Goal: Check status

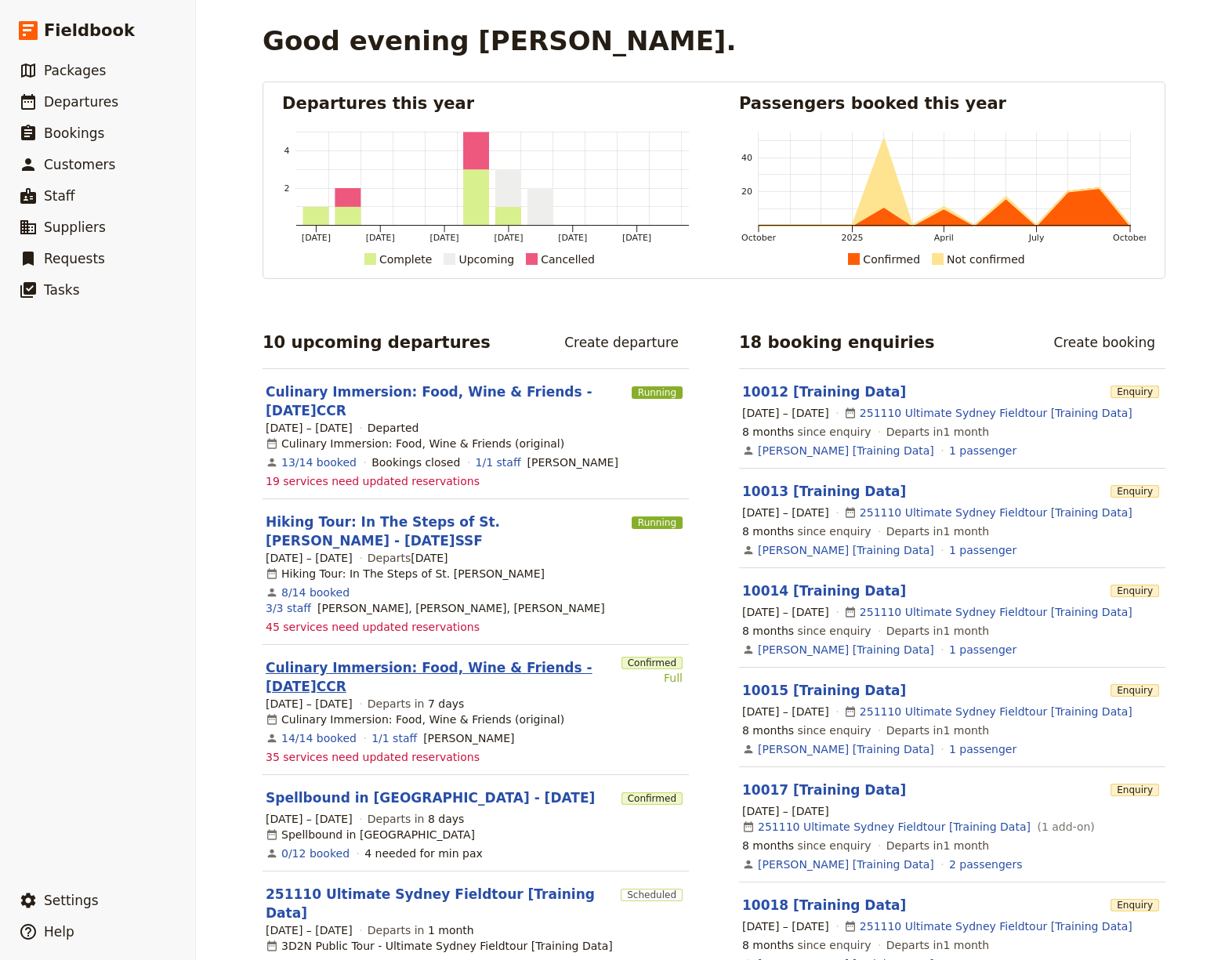
click at [310, 659] on link "Culinary Immersion: Food, Wine & Friends - [DATE]CCR" at bounding box center [440, 677] width 350 height 38
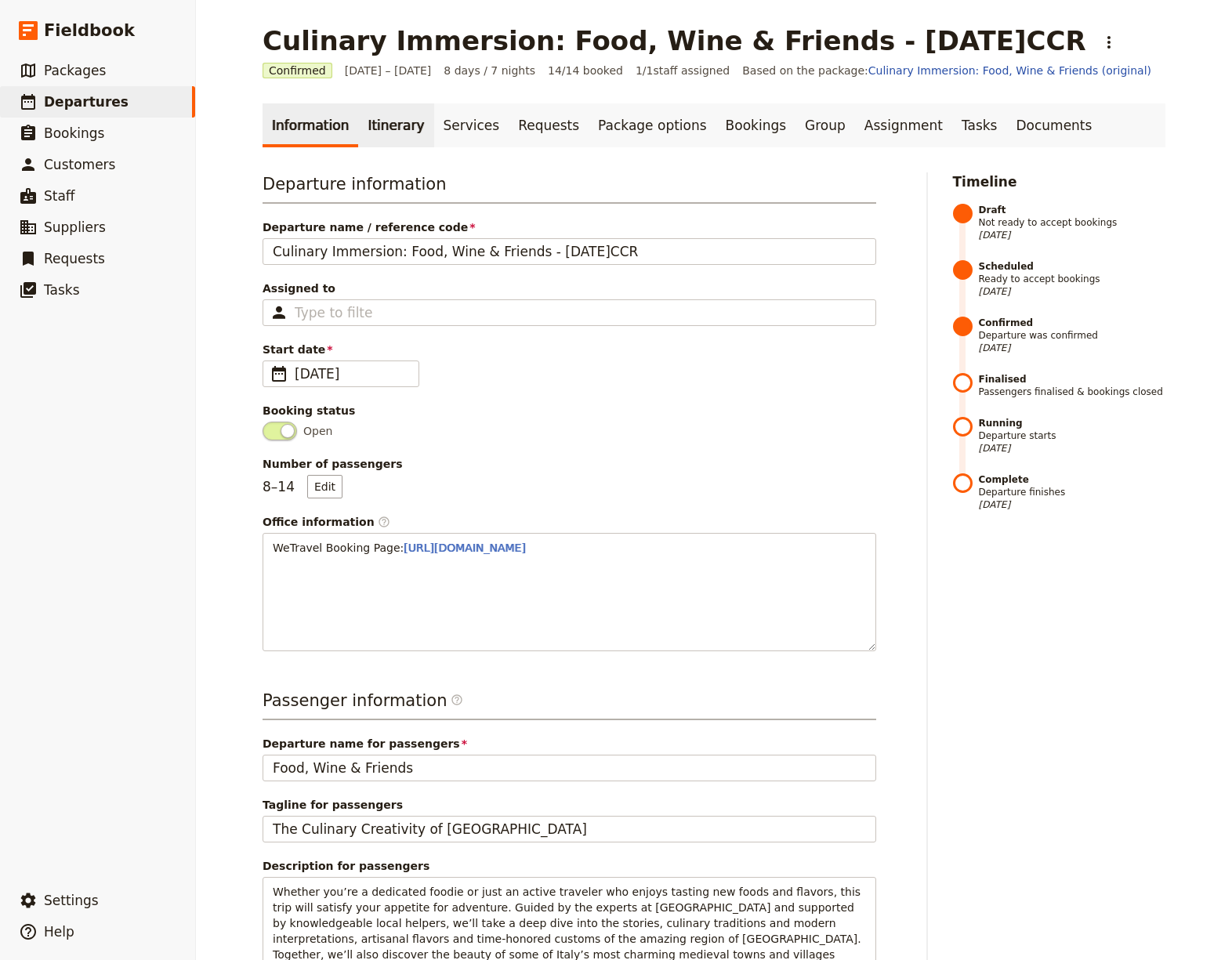
click at [379, 131] on link "Itinerary" at bounding box center [396, 125] width 76 height 43
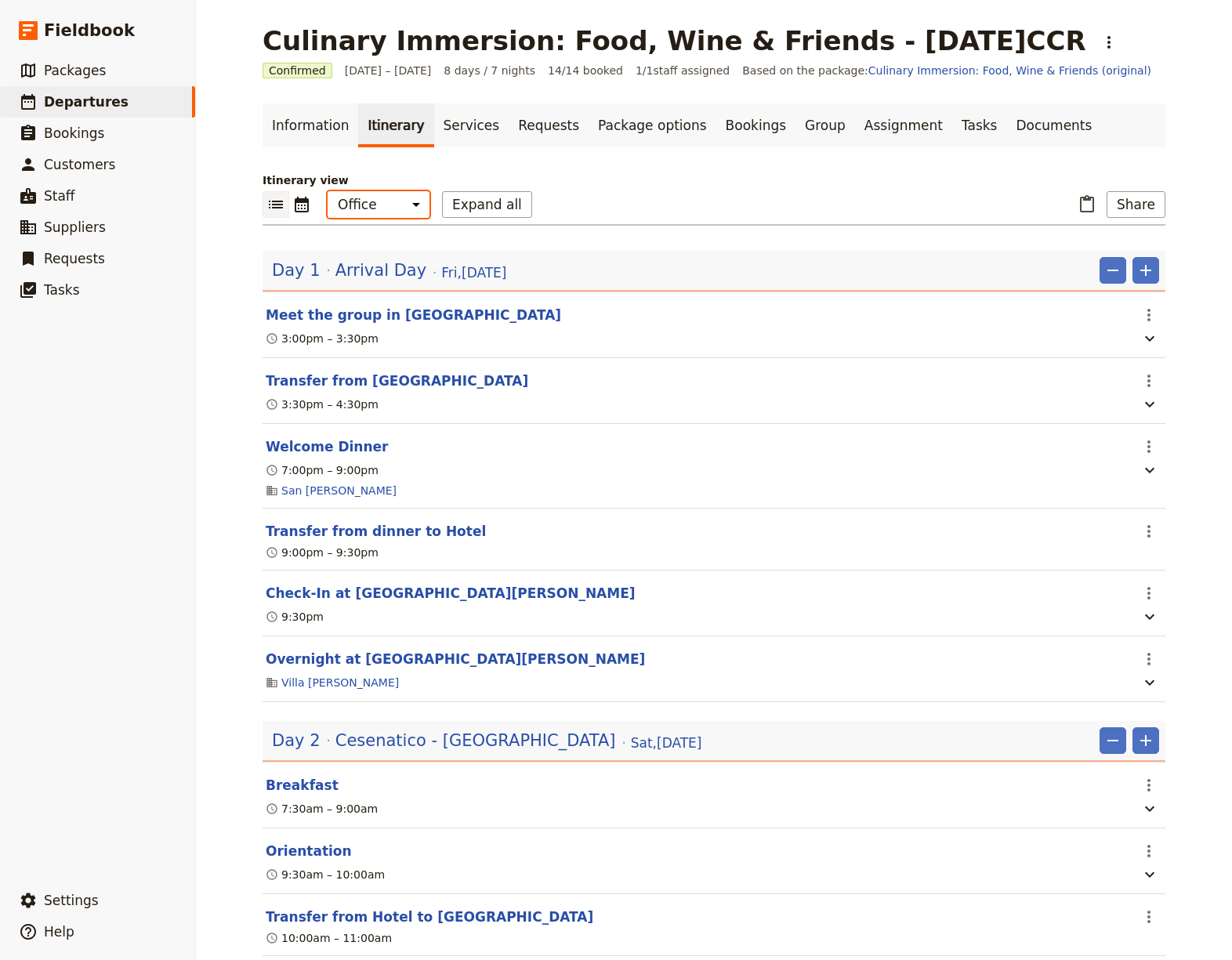
click at [408, 209] on select "Office Guide Passenger Sales" at bounding box center [379, 204] width 102 height 26
click at [328, 191] on select "Office Guide Passenger Sales" at bounding box center [379, 204] width 102 height 26
click at [407, 204] on select "Office Guide Passenger Sales" at bounding box center [379, 204] width 102 height 26
click at [328, 191] on select "Office Guide Passenger Sales" at bounding box center [379, 204] width 102 height 26
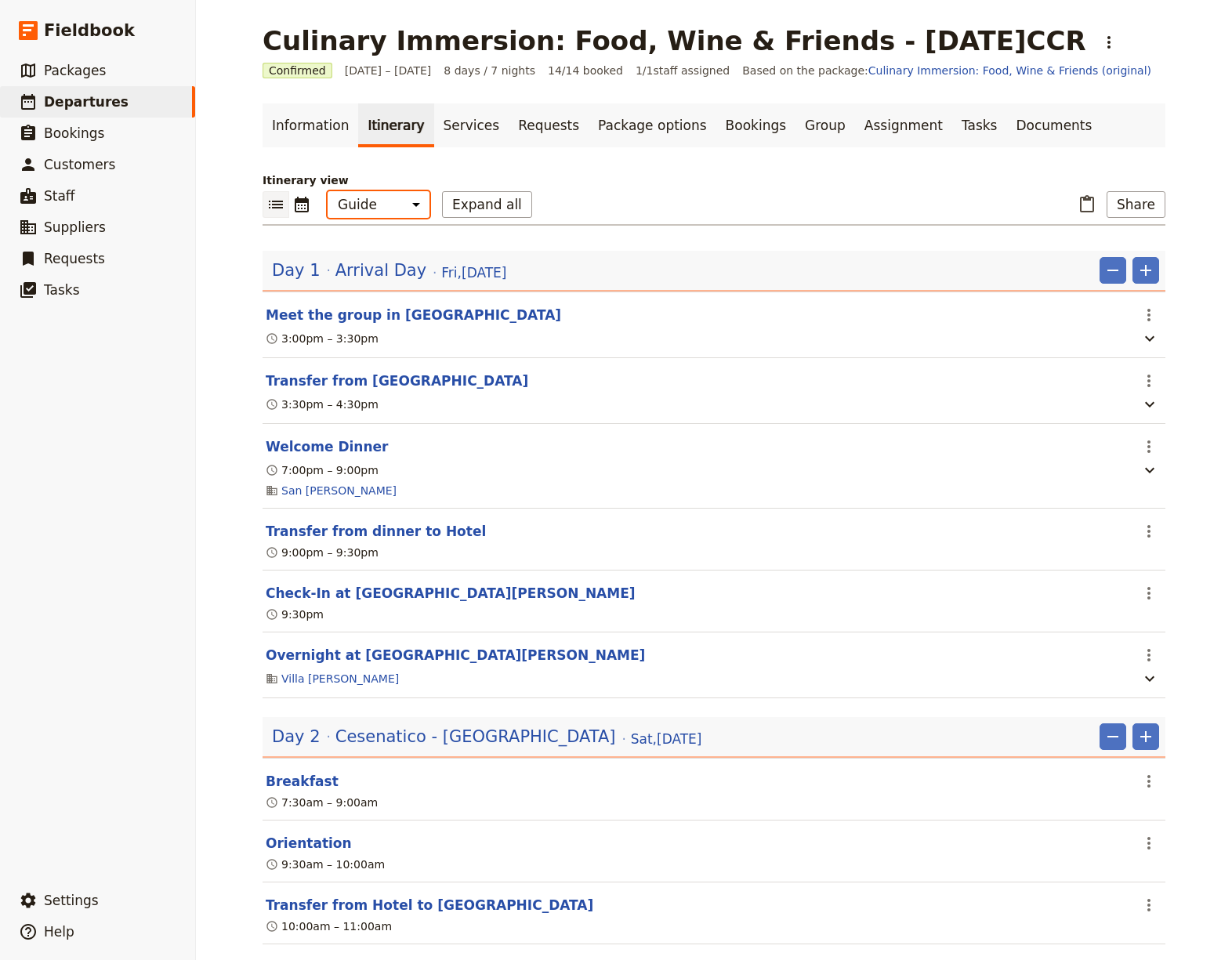
click at [406, 209] on select "Office Guide Passenger Sales" at bounding box center [379, 204] width 102 height 26
click at [328, 191] on select "Office Guide Passenger Sales" at bounding box center [379, 204] width 102 height 26
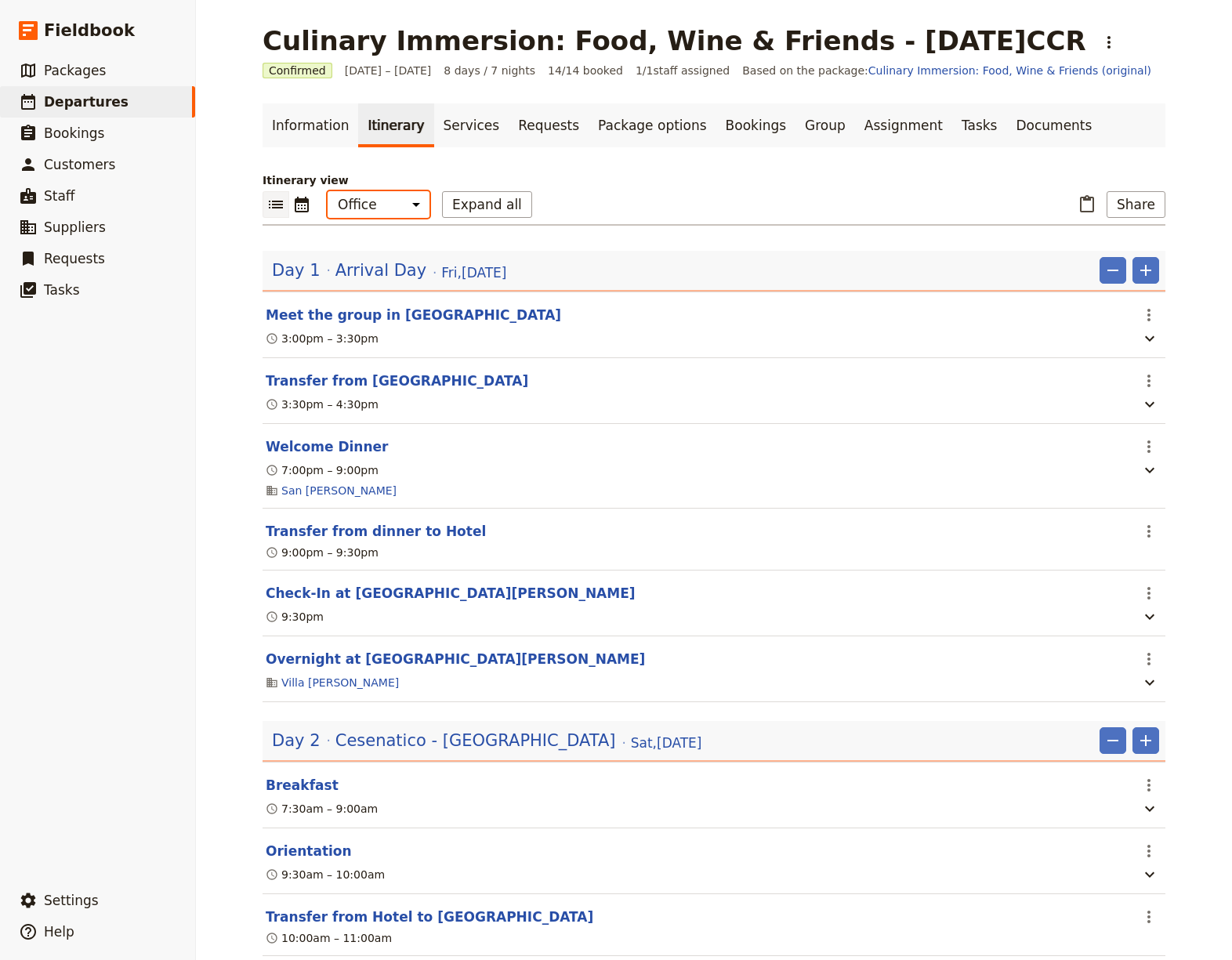
click at [402, 204] on select "Office Guide Passenger Sales" at bounding box center [379, 204] width 102 height 26
select select "PASSENGER"
click at [328, 191] on select "Office Guide Passenger Sales" at bounding box center [379, 204] width 102 height 26
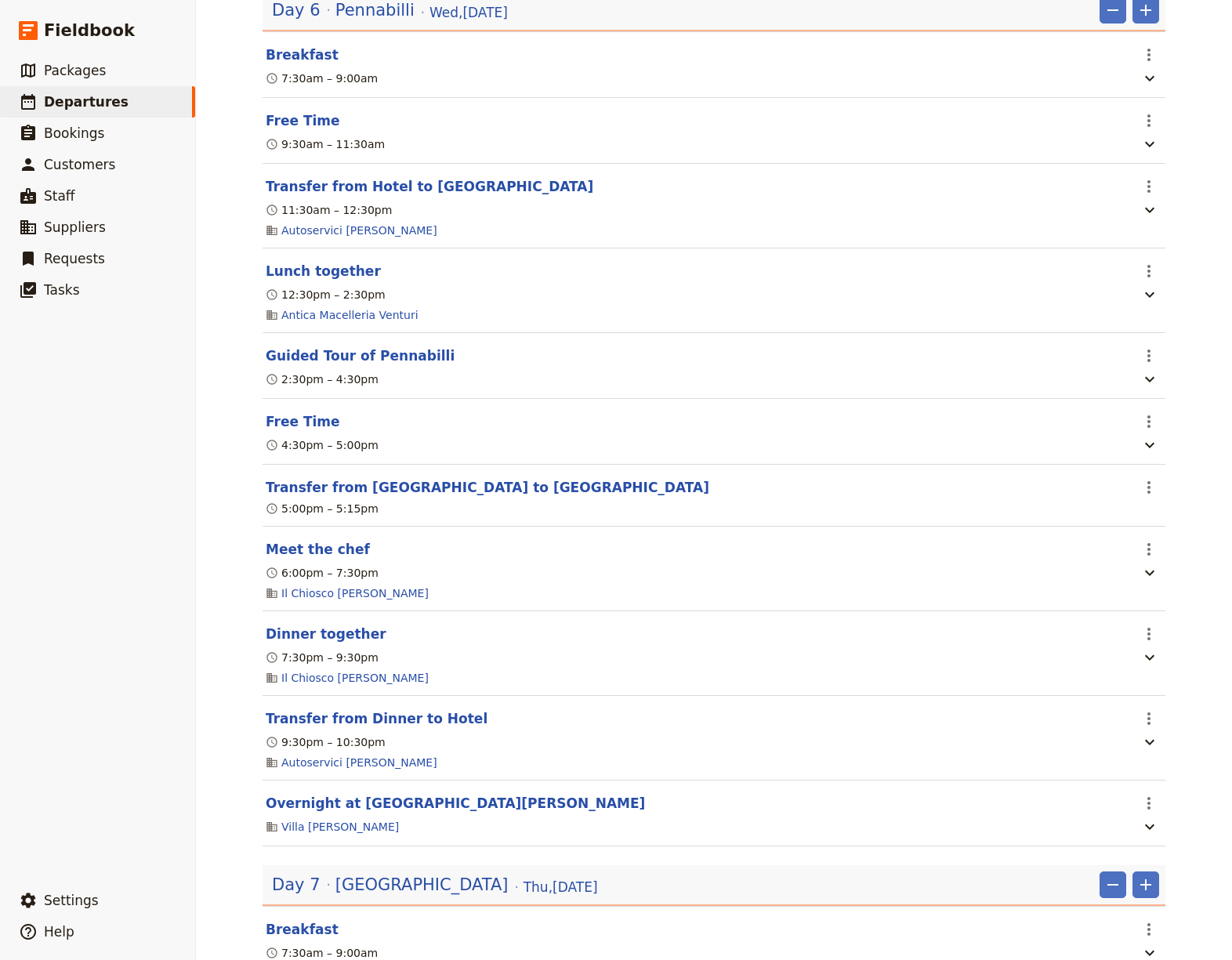
scroll to position [4260, 0]
